Goal: Transaction & Acquisition: Subscribe to service/newsletter

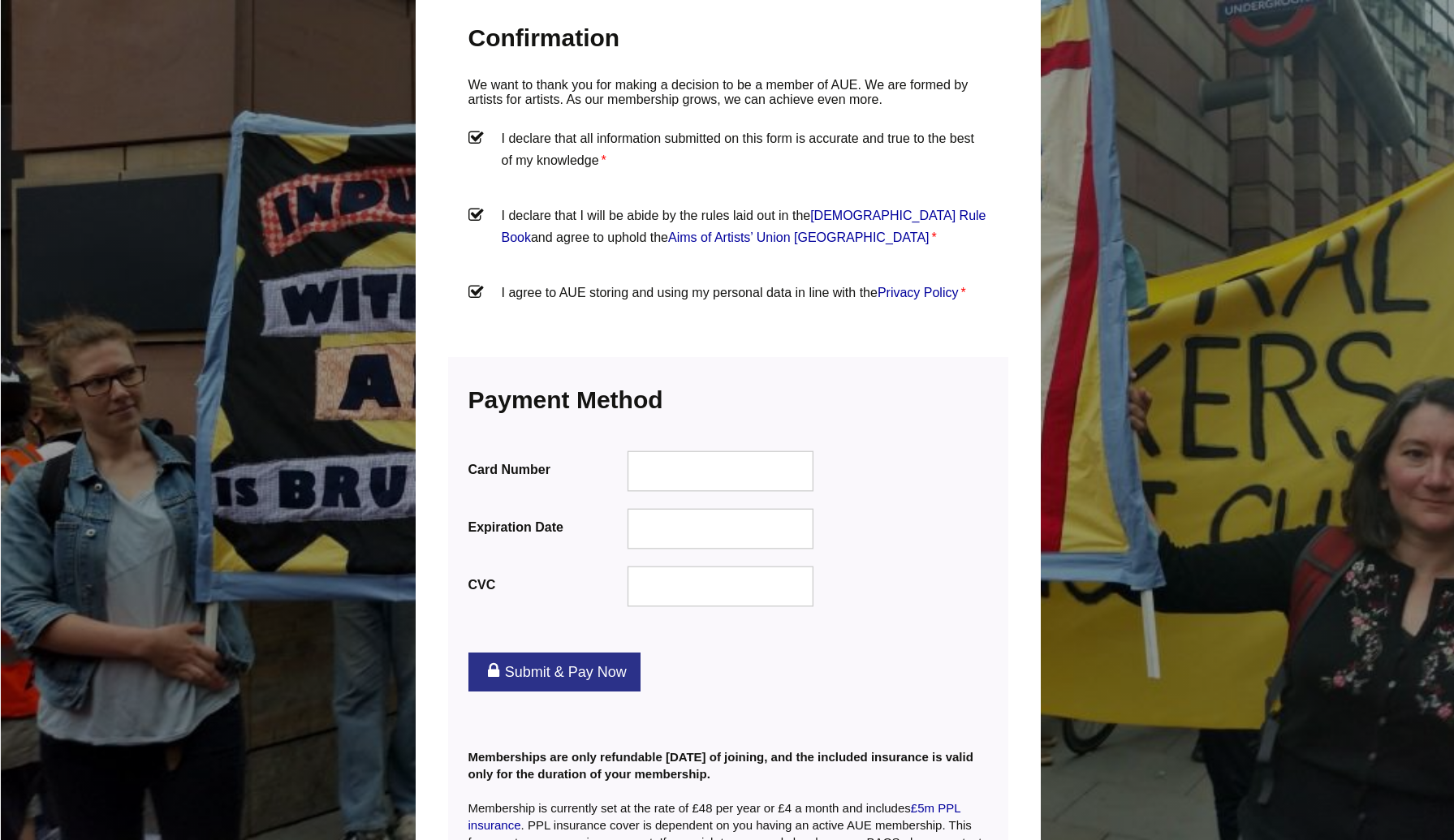
scroll to position [1821, 0]
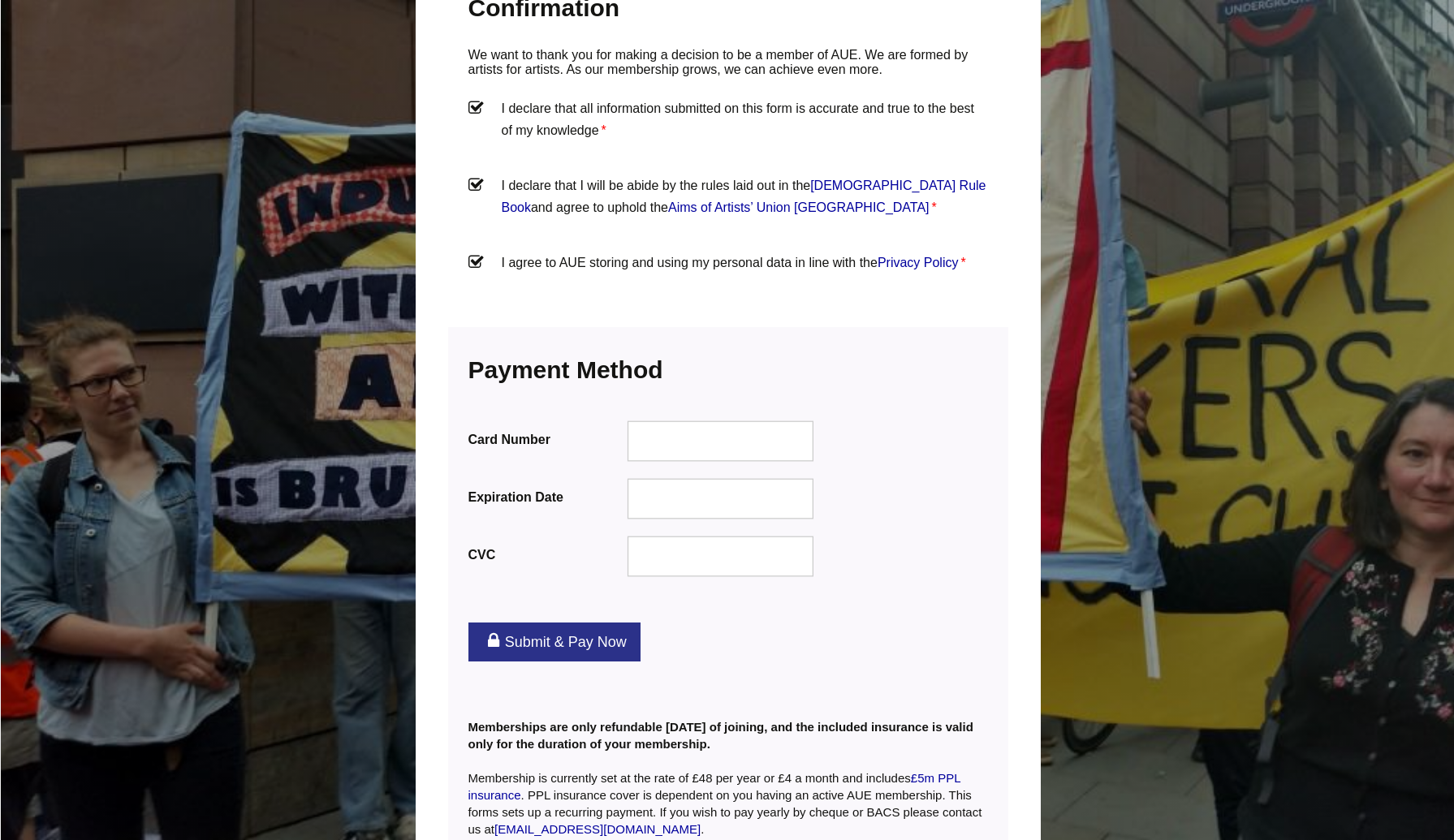
click at [593, 623] on link "Submit & Pay Now" at bounding box center [554, 642] width 172 height 39
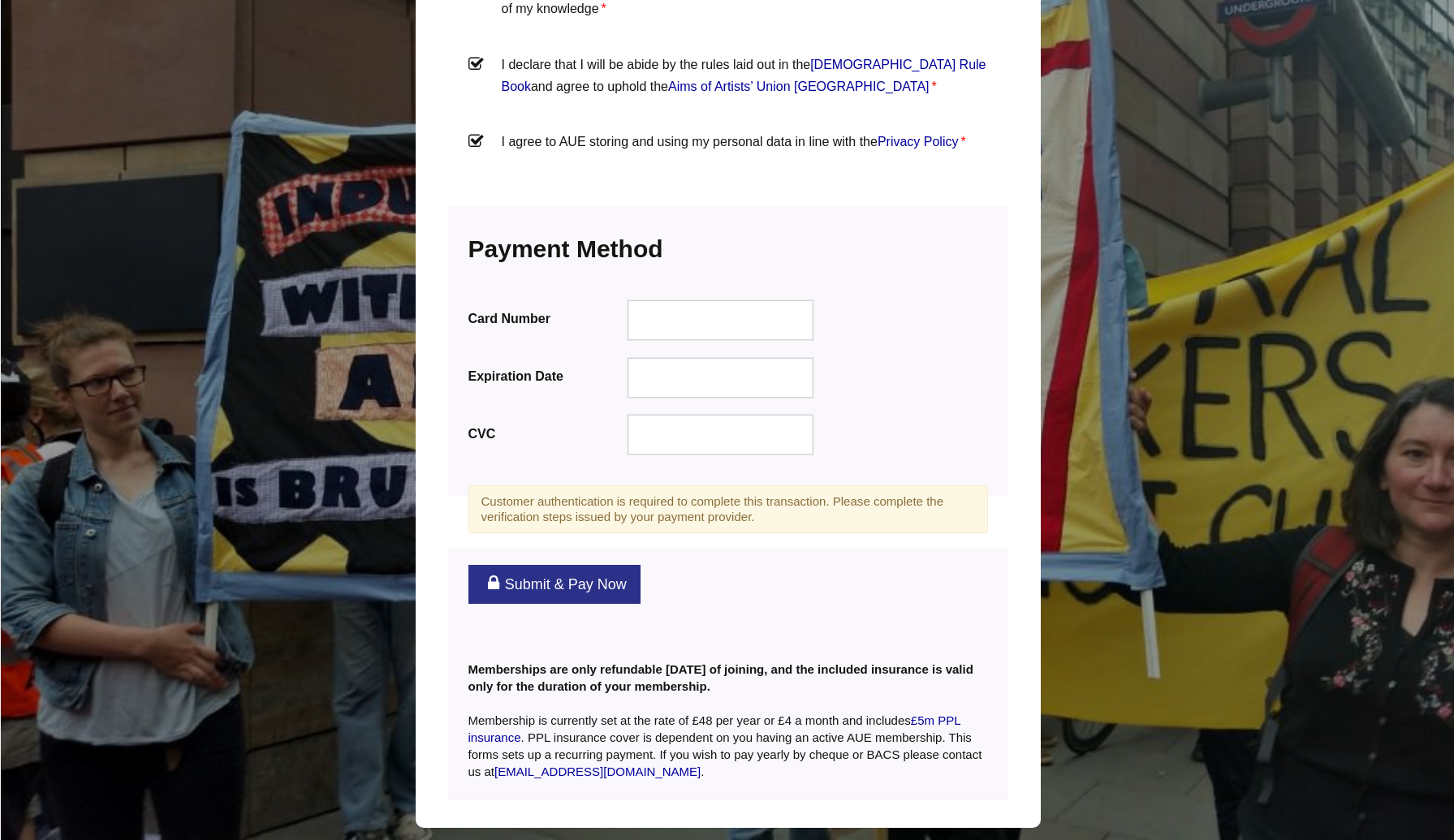
scroll to position [2016, 0]
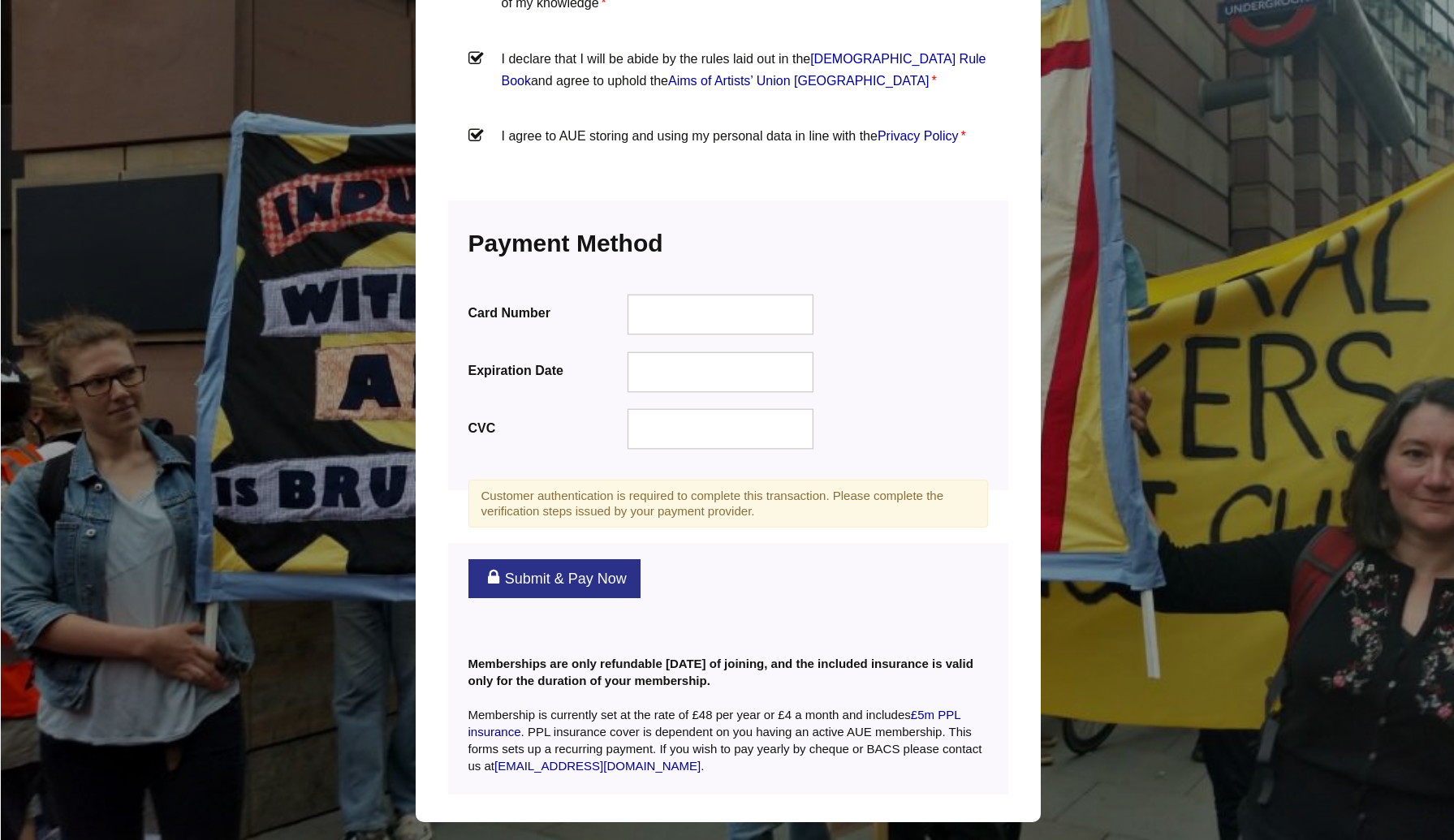
click at [562, 559] on link "Submit & Pay Now" at bounding box center [554, 579] width 172 height 39
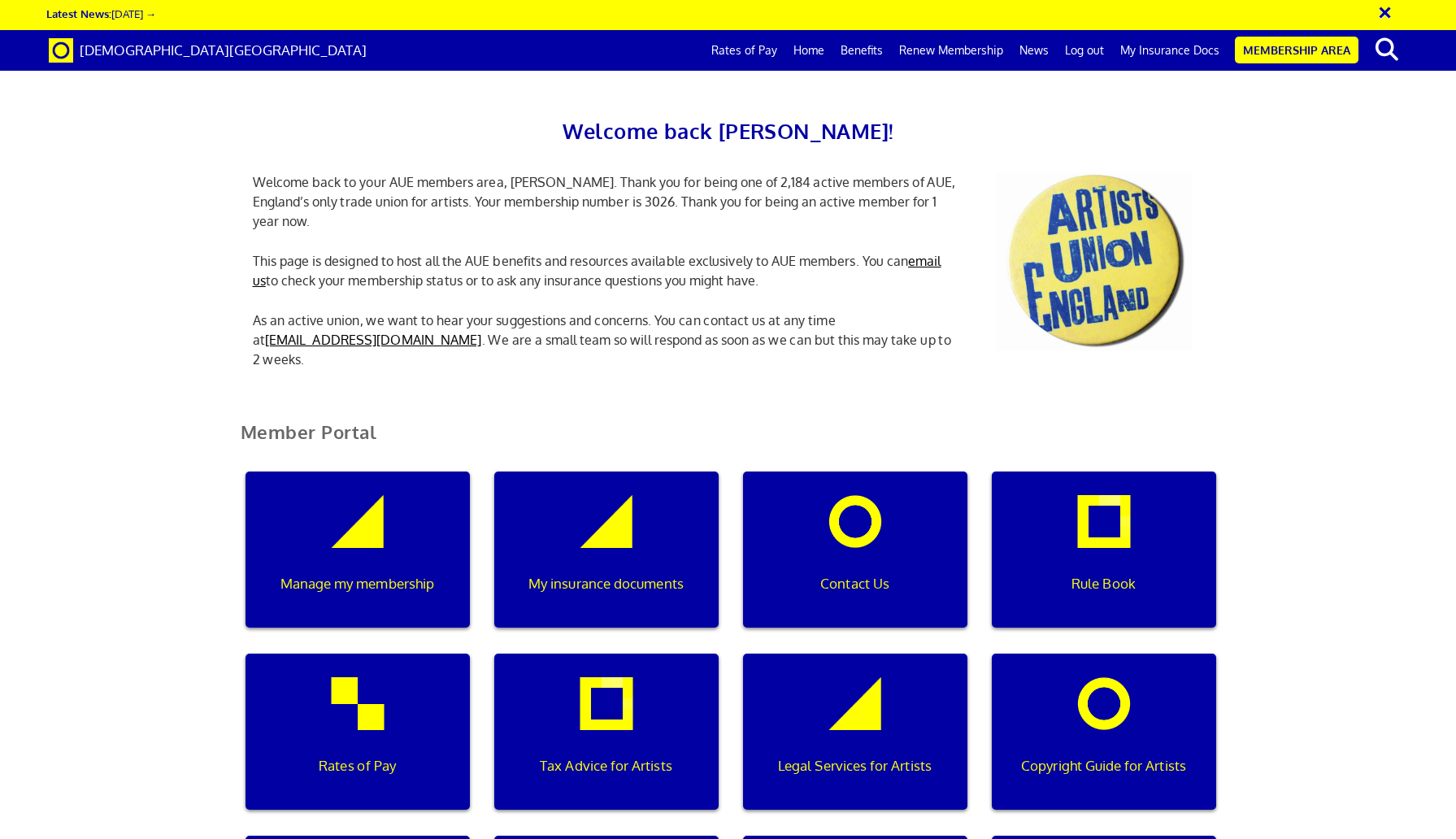
scroll to position [330, 0]
click at [324, 471] on div "Manage my membership" at bounding box center [358, 549] width 224 height 156
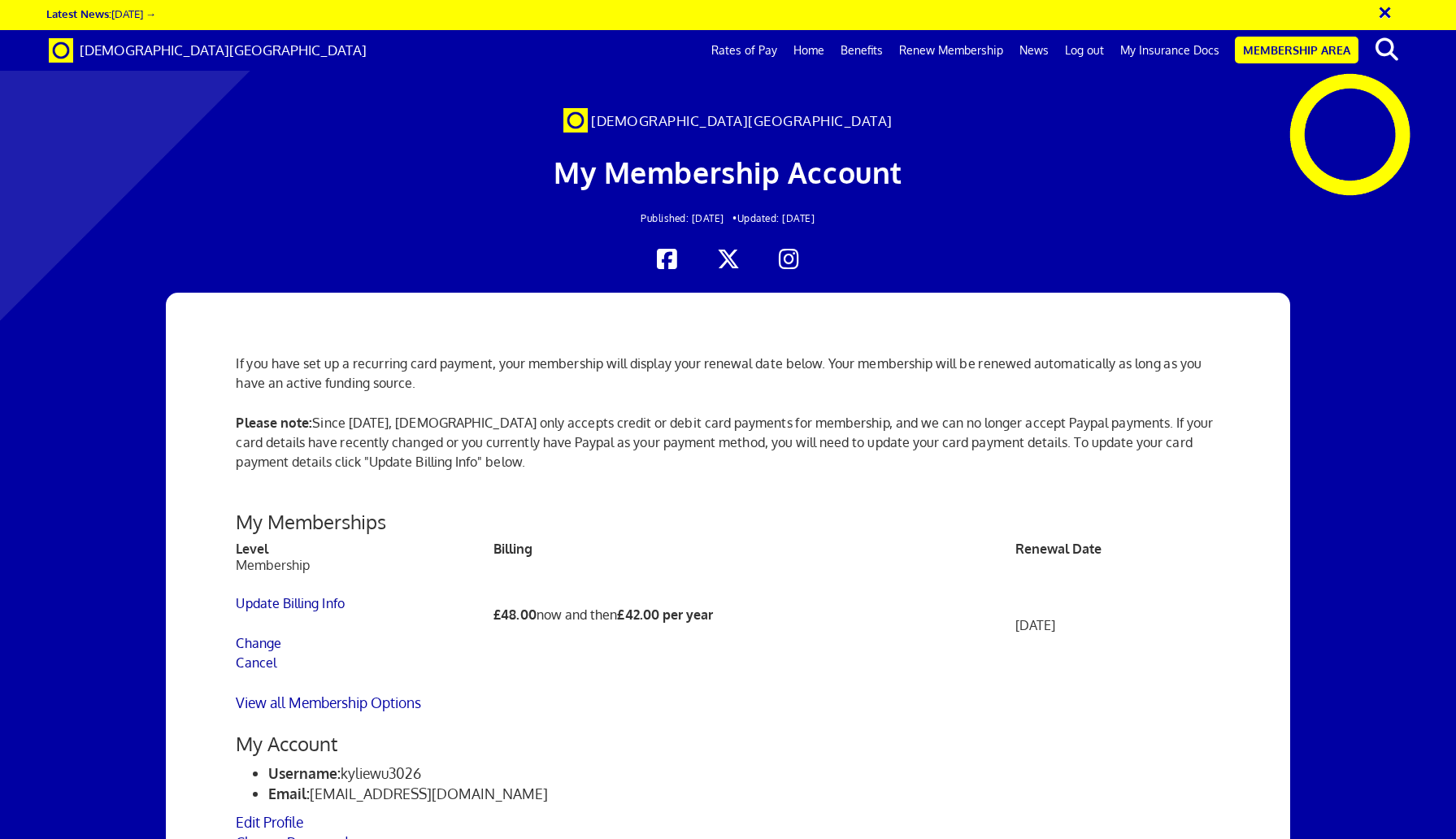
scroll to position [392, 0]
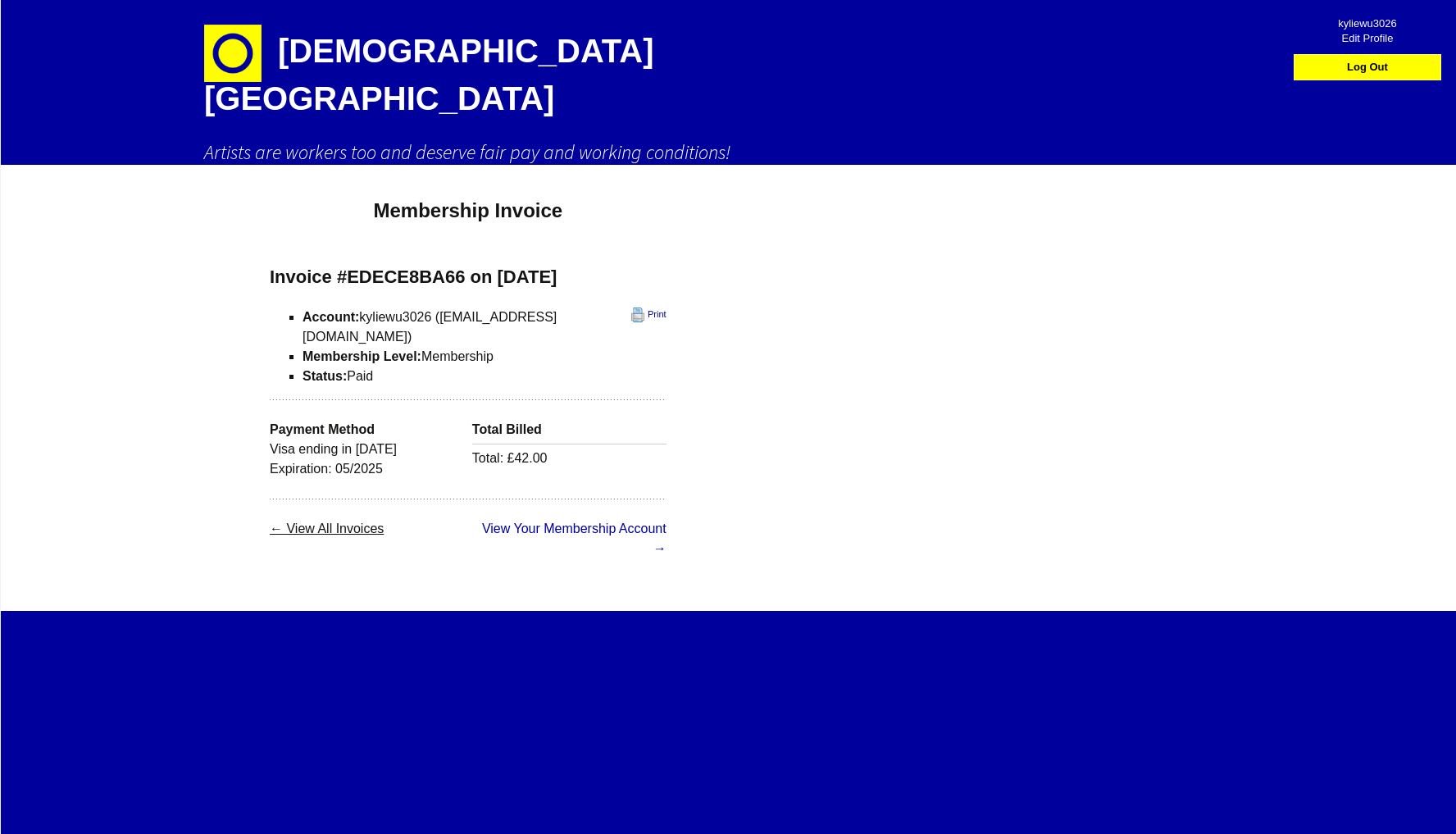
click at [333, 521] on link "← View All Invoices" at bounding box center [326, 528] width 114 height 14
click at [278, 48] on h1 "[DEMOGRAPHIC_DATA][GEOGRAPHIC_DATA]" at bounding box center [491, 70] width 574 height 139
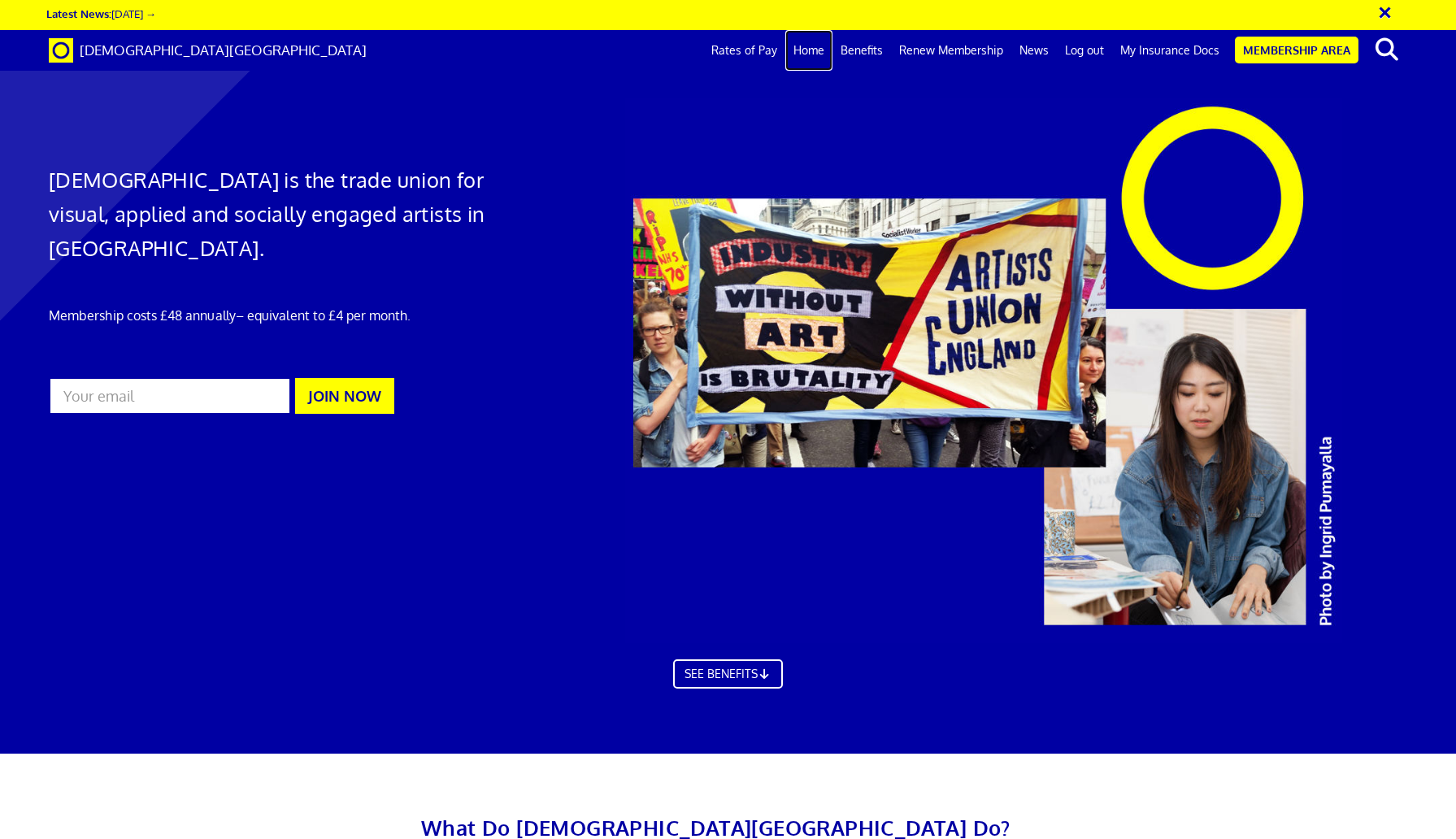
click at [819, 56] on link "Home" at bounding box center [808, 50] width 47 height 40
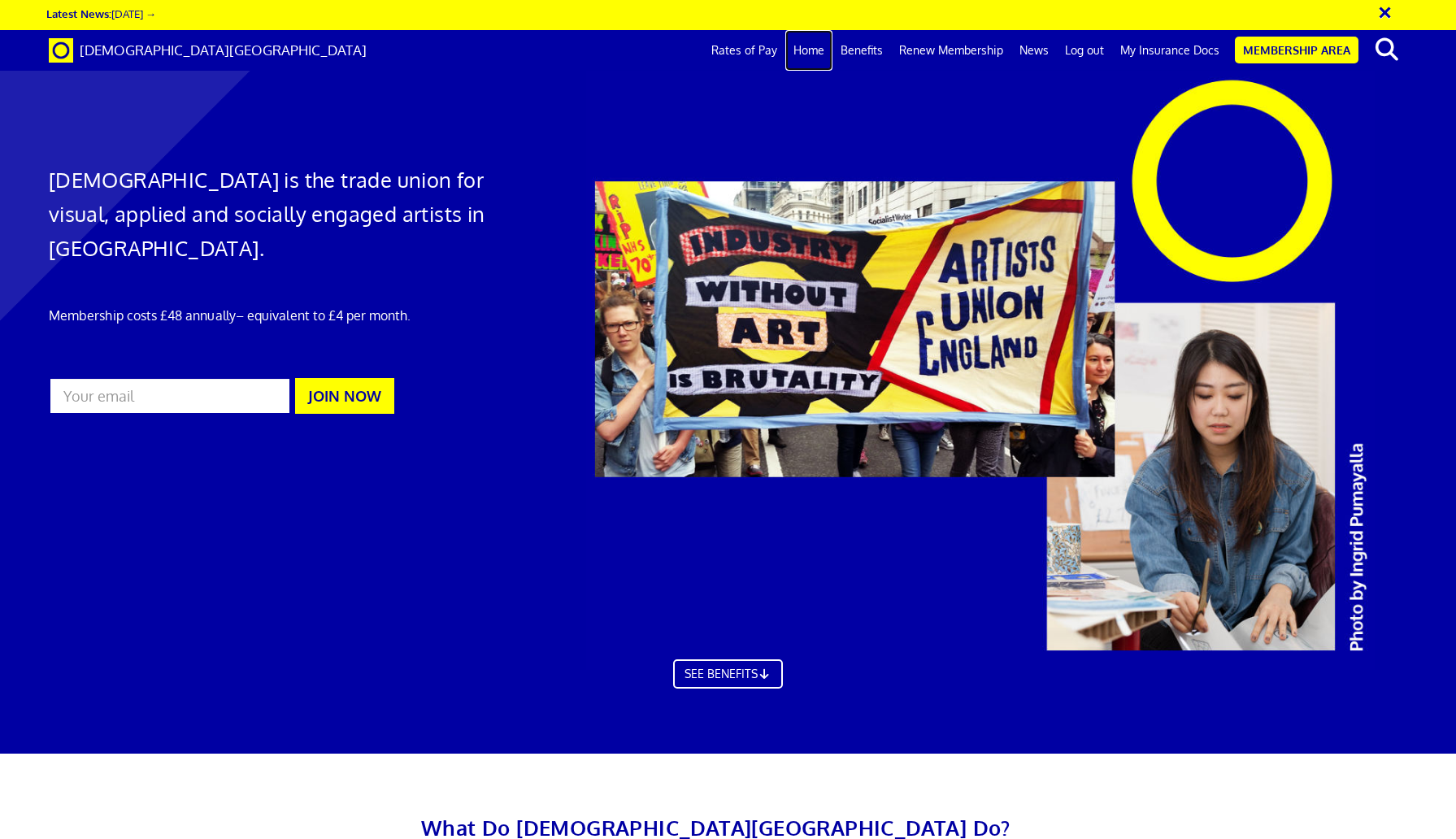
scroll to position [1170, 0]
